Goal: Information Seeking & Learning: Check status

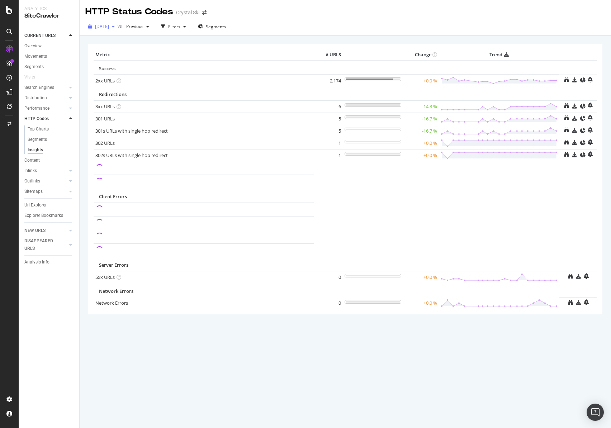
click at [118, 30] on div "[DATE]" at bounding box center [101, 26] width 32 height 11
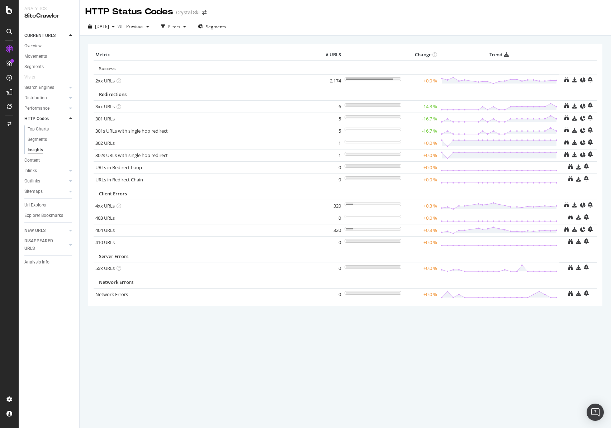
click at [239, 13] on div "HTTP Status Codes Crystal Ski" at bounding box center [345, 9] width 531 height 18
